Goal: Check status: Check status

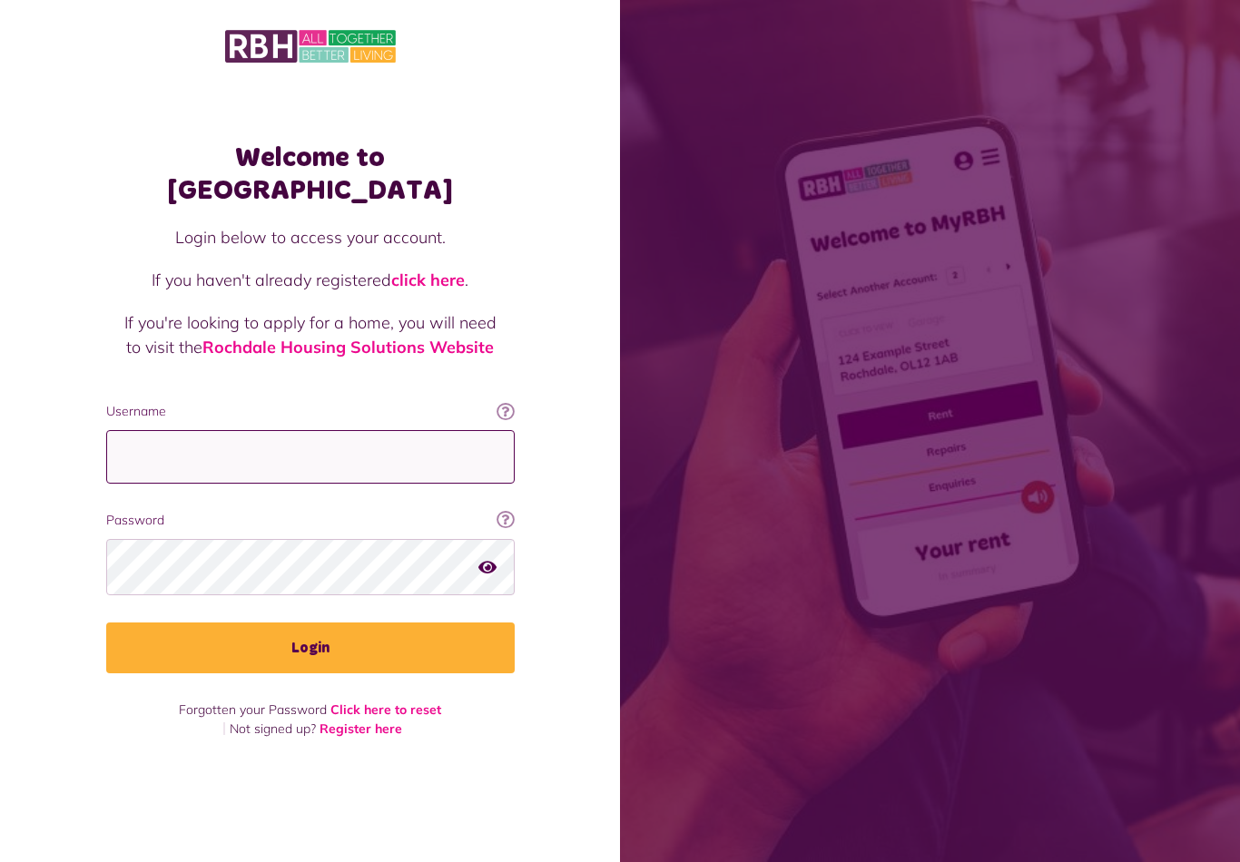
type input "**********"
click at [309, 647] on button "Login" at bounding box center [310, 648] width 408 height 51
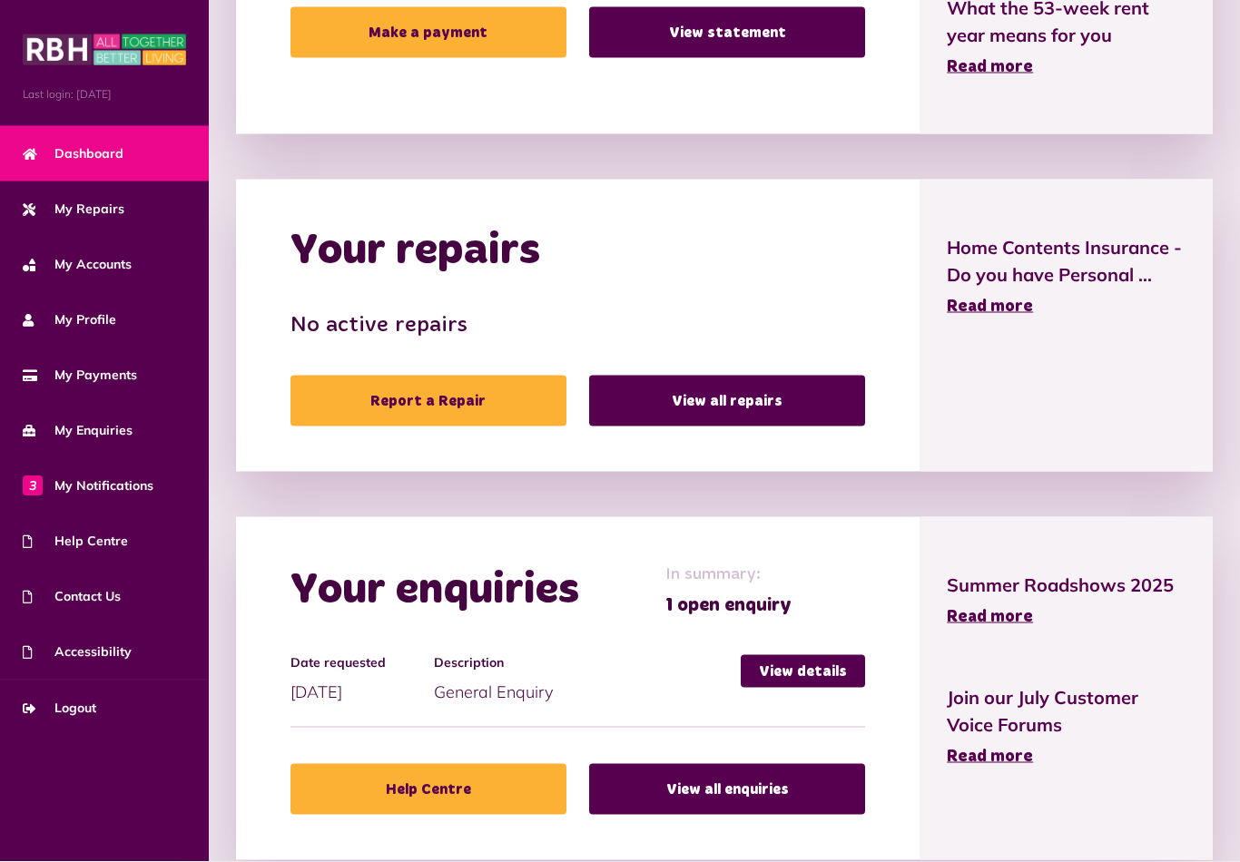
scroll to position [673, 0]
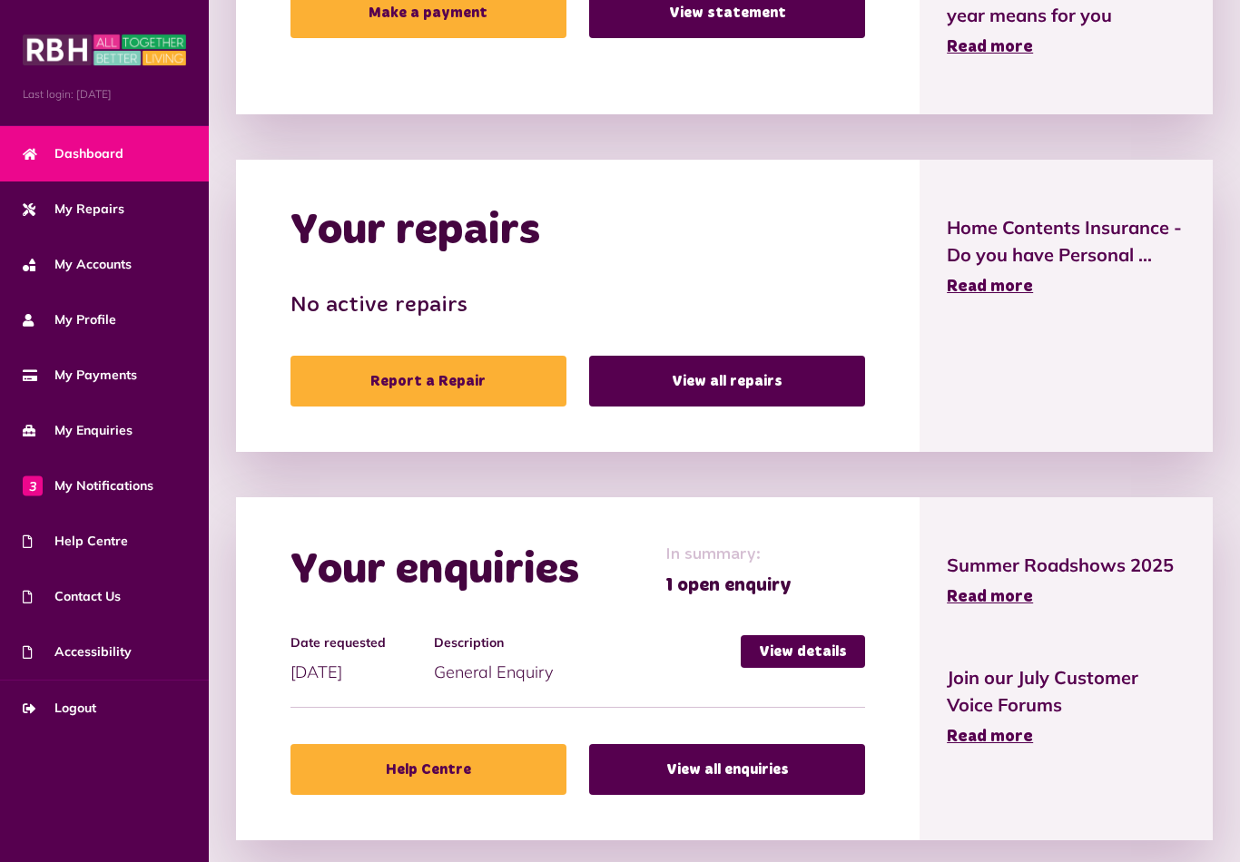
click at [844, 651] on link "View details" at bounding box center [803, 651] width 124 height 33
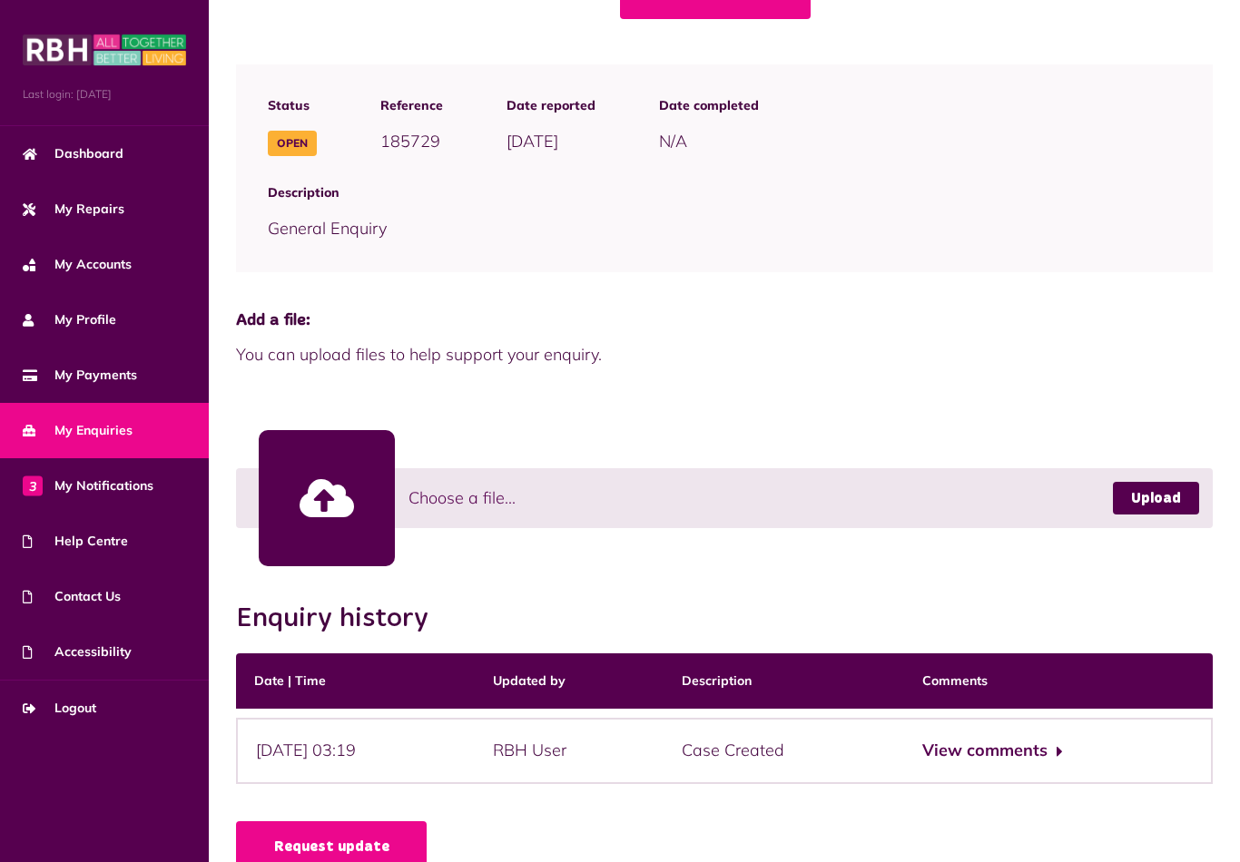
scroll to position [182, 0]
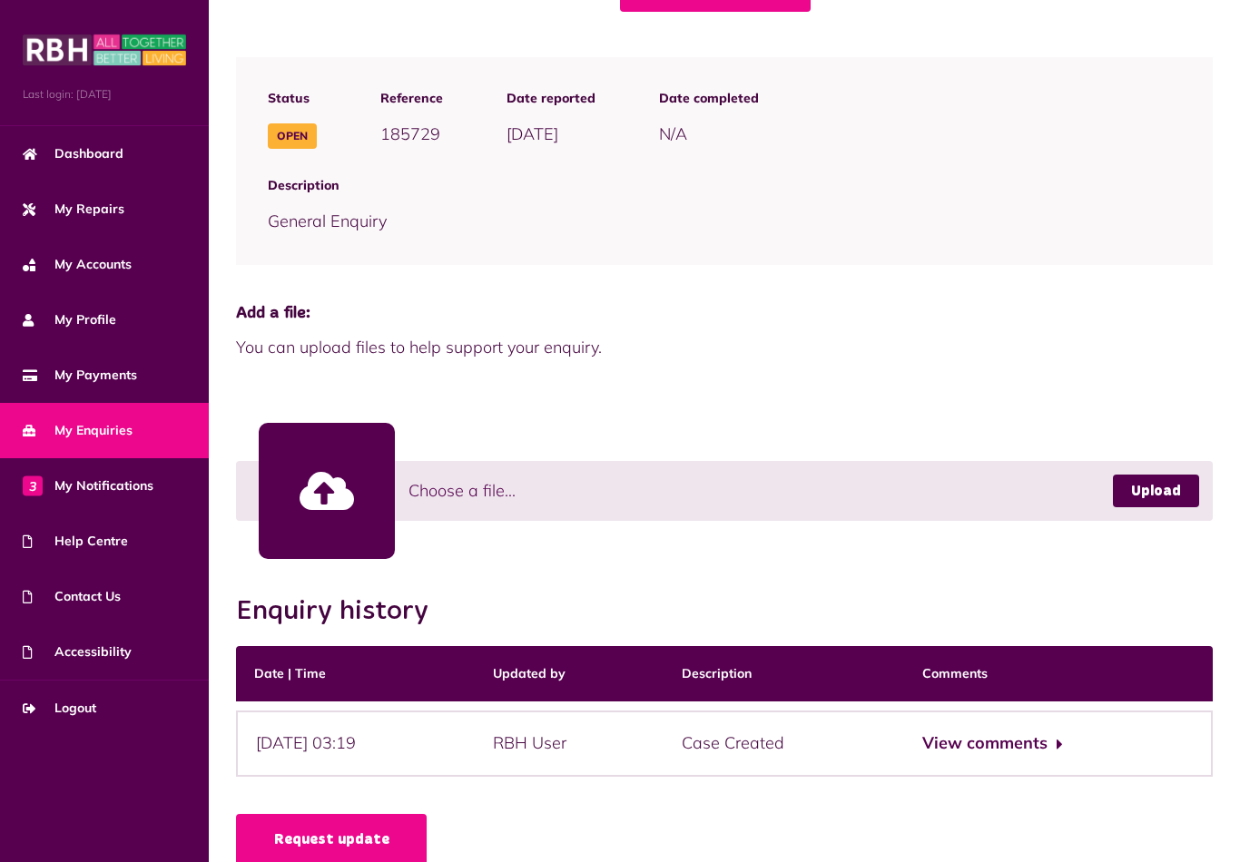
click at [1027, 740] on button "View comments" at bounding box center [992, 744] width 141 height 26
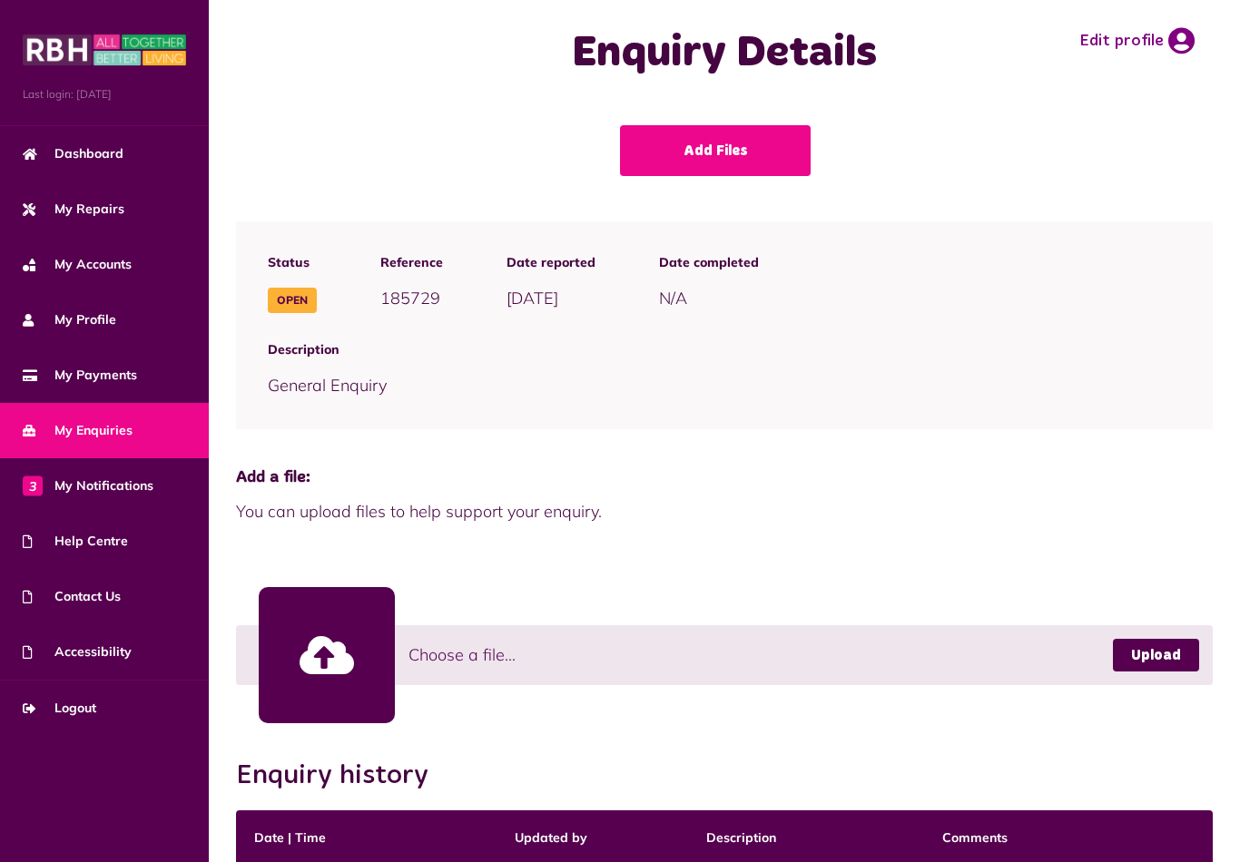
scroll to position [0, 0]
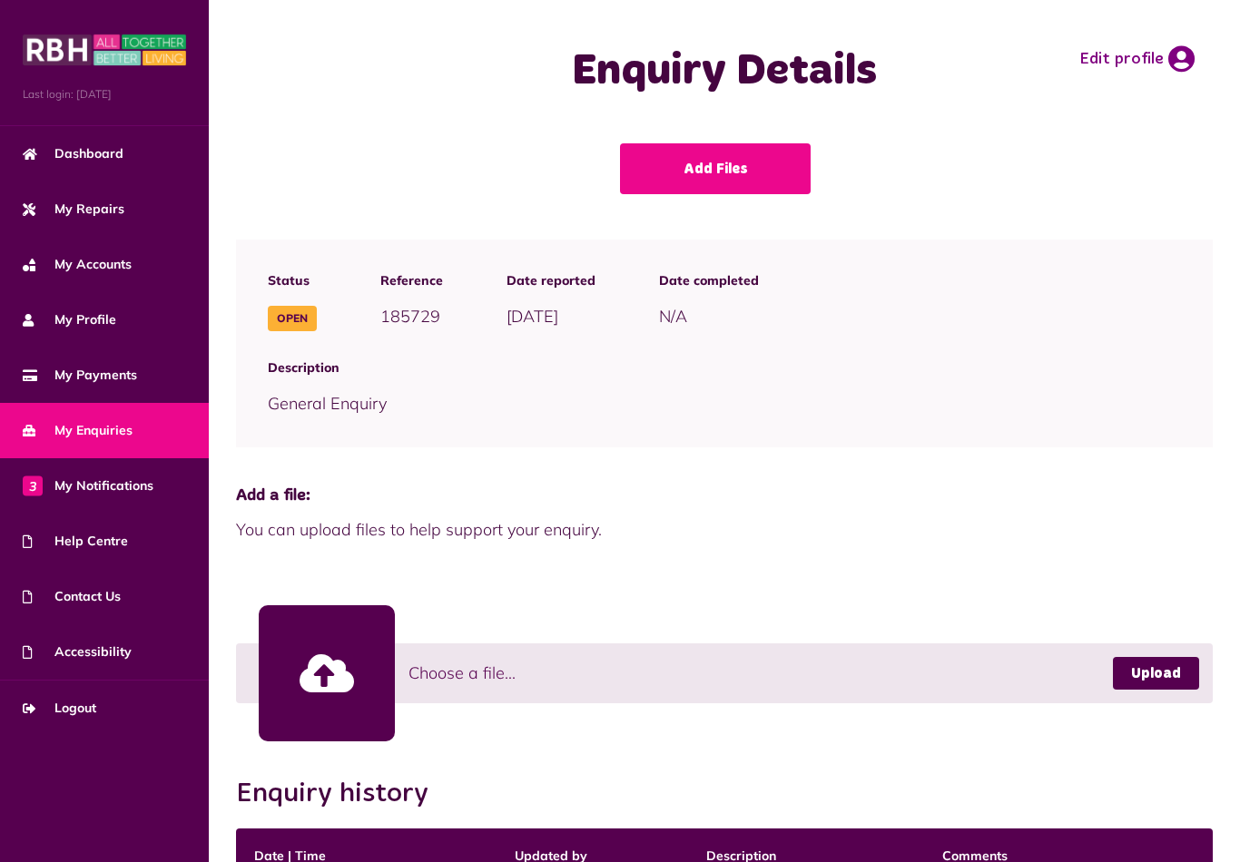
click at [144, 256] on link "My Accounts" at bounding box center [104, 264] width 209 height 55
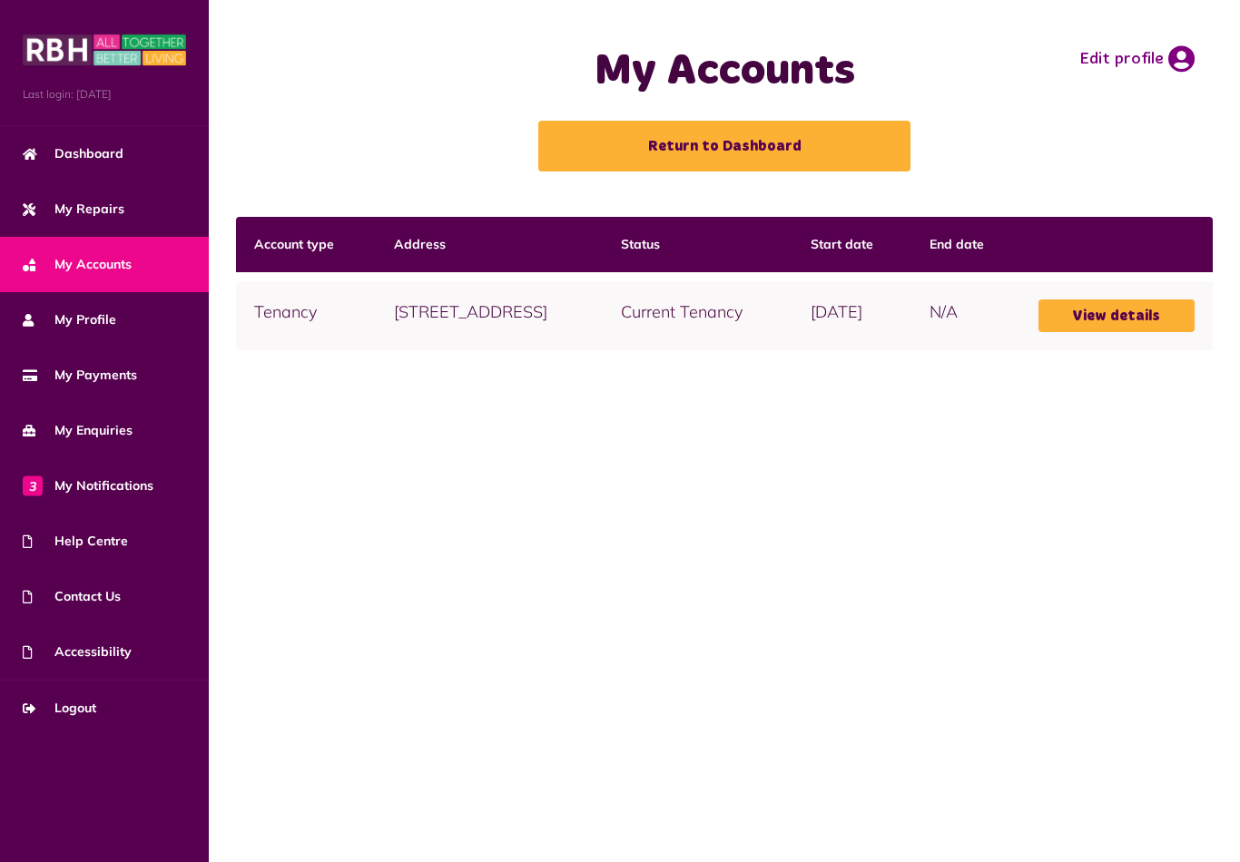
click at [145, 157] on link "Dashboard" at bounding box center [104, 153] width 209 height 55
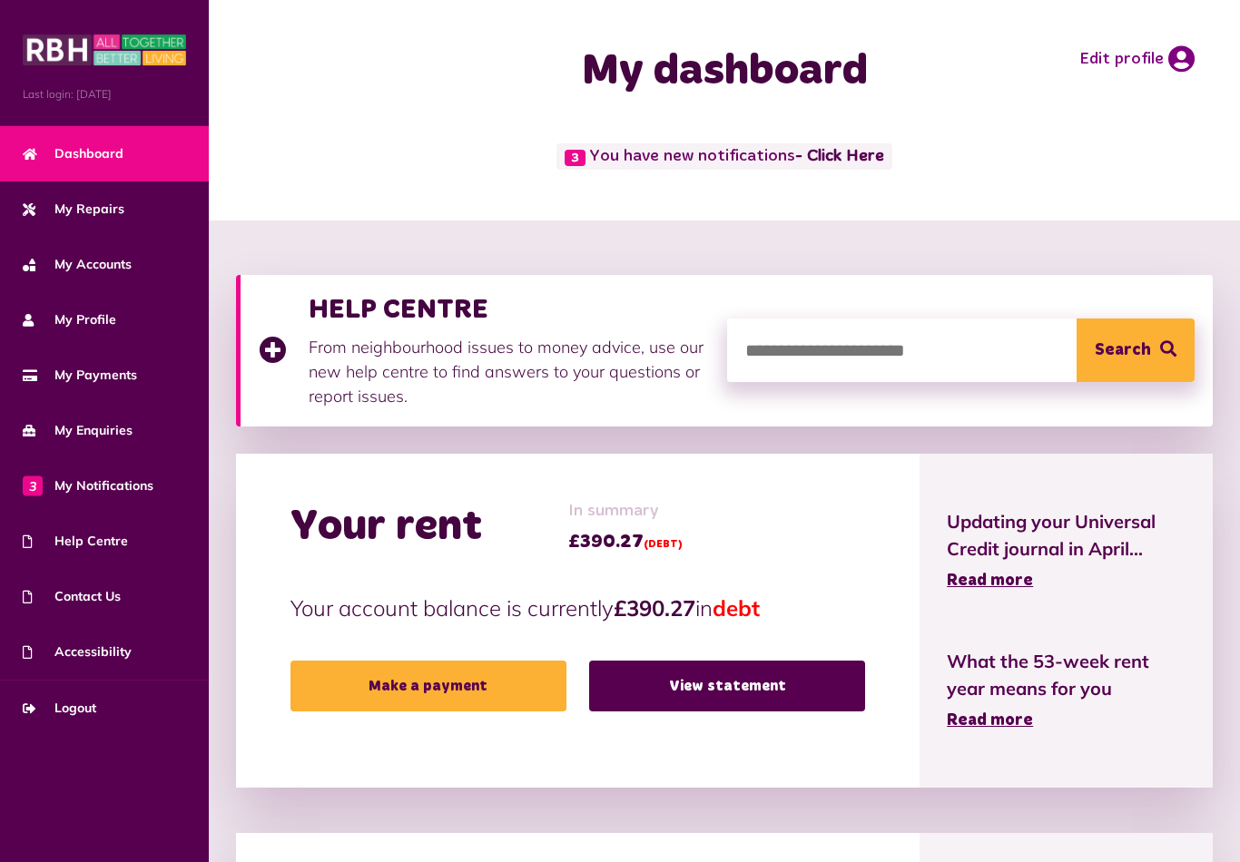
click at [761, 680] on link "View statement" at bounding box center [727, 686] width 276 height 51
